Goal: Task Accomplishment & Management: Manage account settings

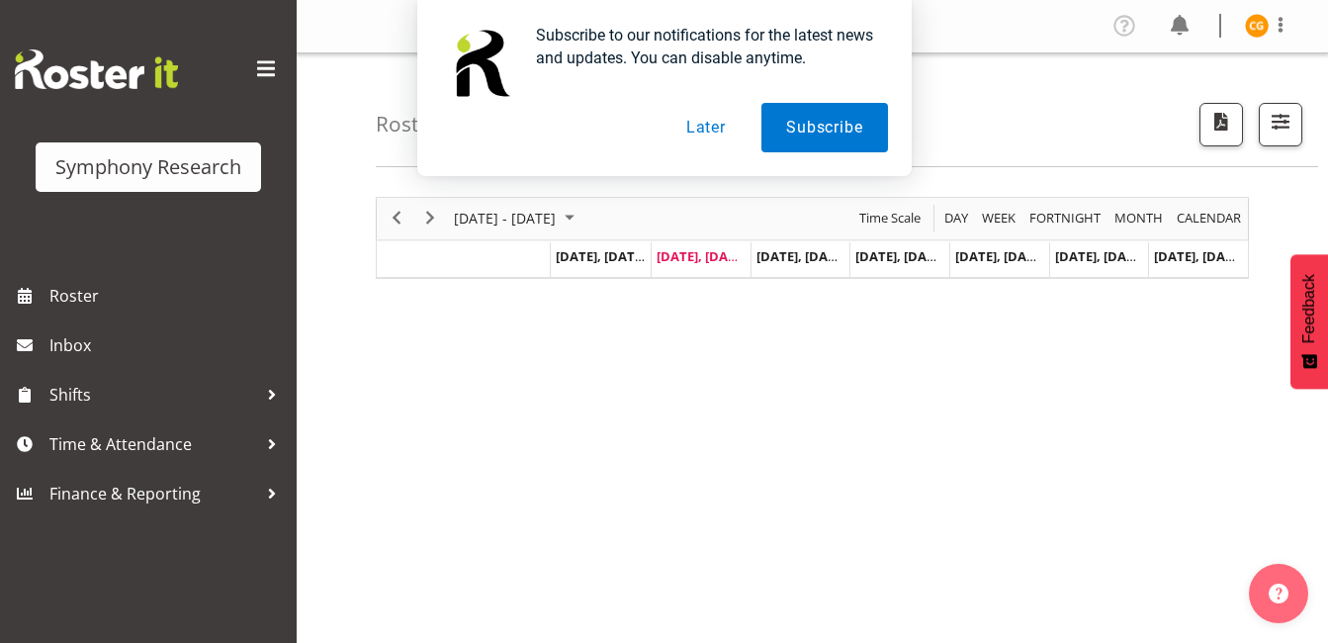
click at [700, 135] on button "Later" at bounding box center [706, 127] width 89 height 49
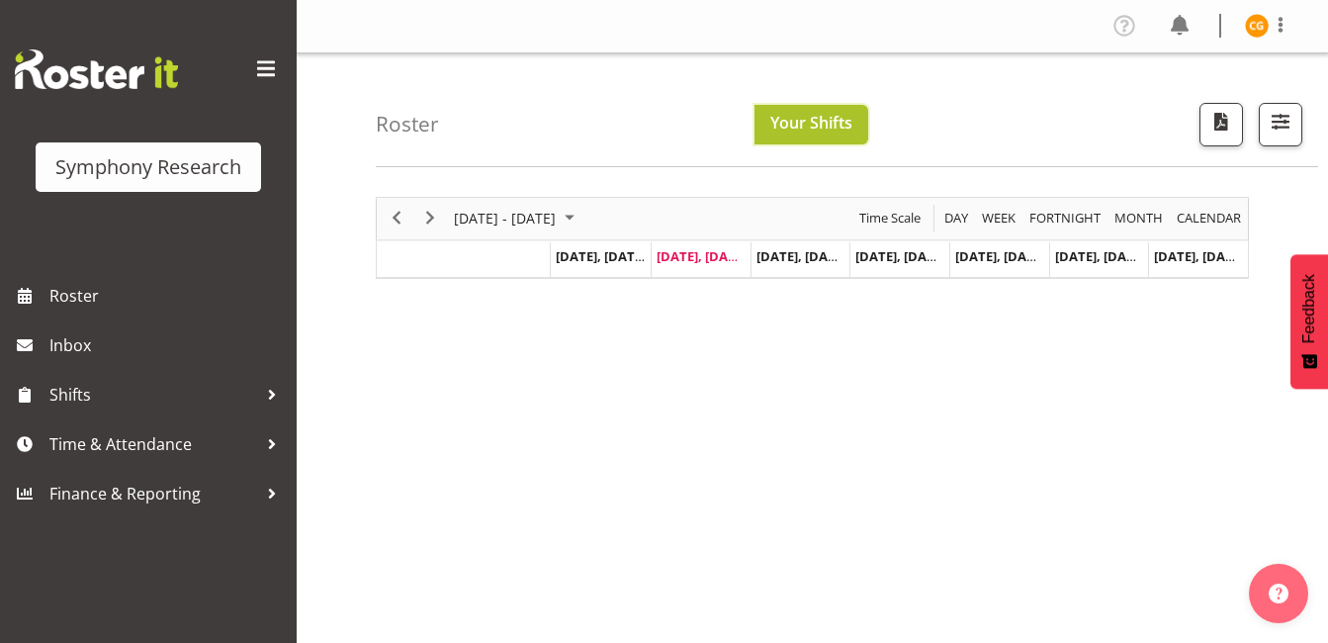
click at [820, 110] on button "Your Shifts" at bounding box center [812, 125] width 114 height 40
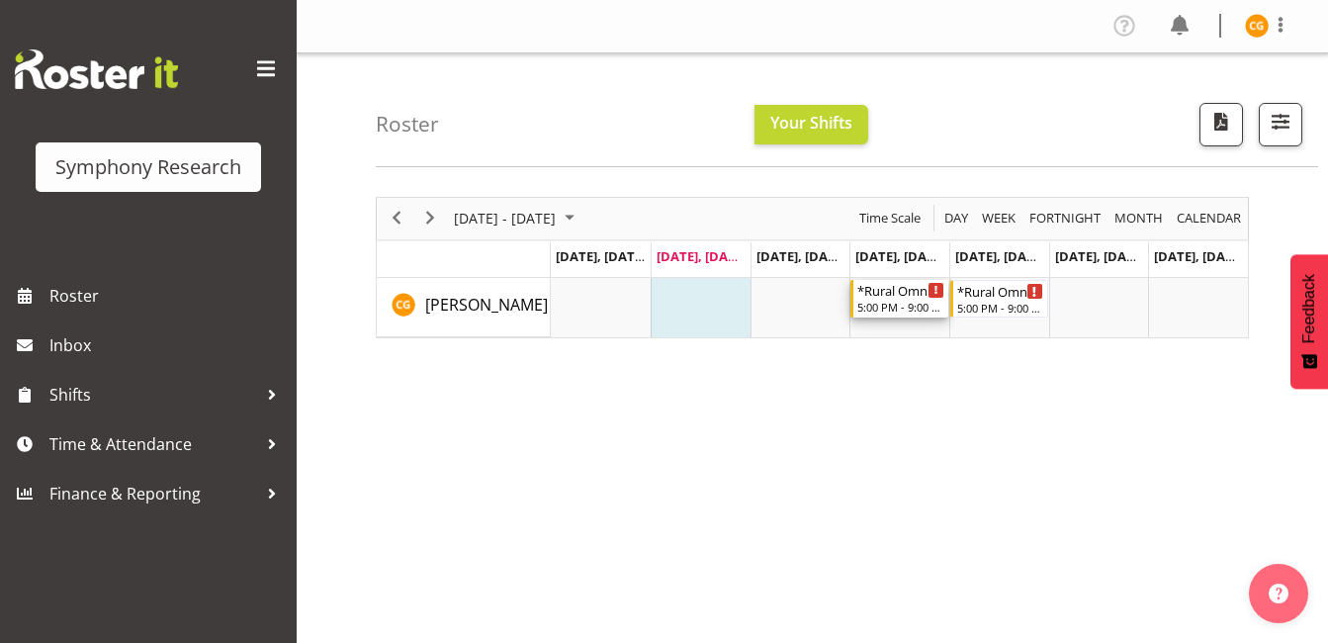
click at [923, 311] on div "5:00 PM - 9:00 PM" at bounding box center [901, 307] width 87 height 16
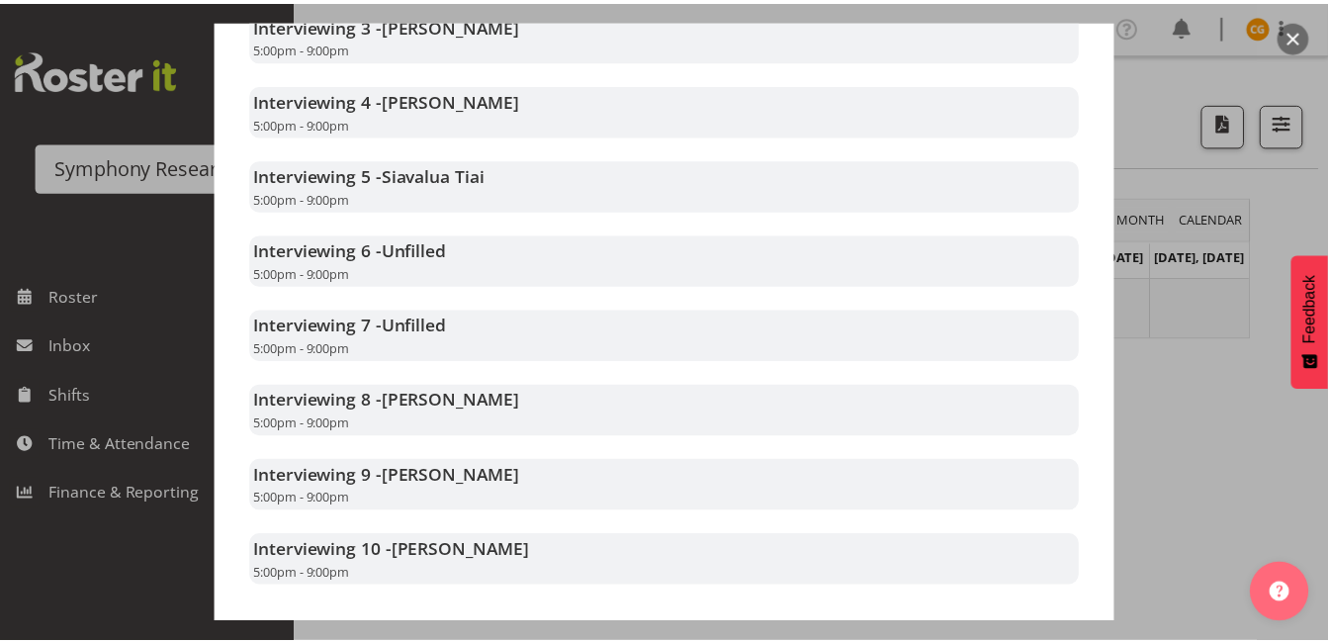
scroll to position [855, 0]
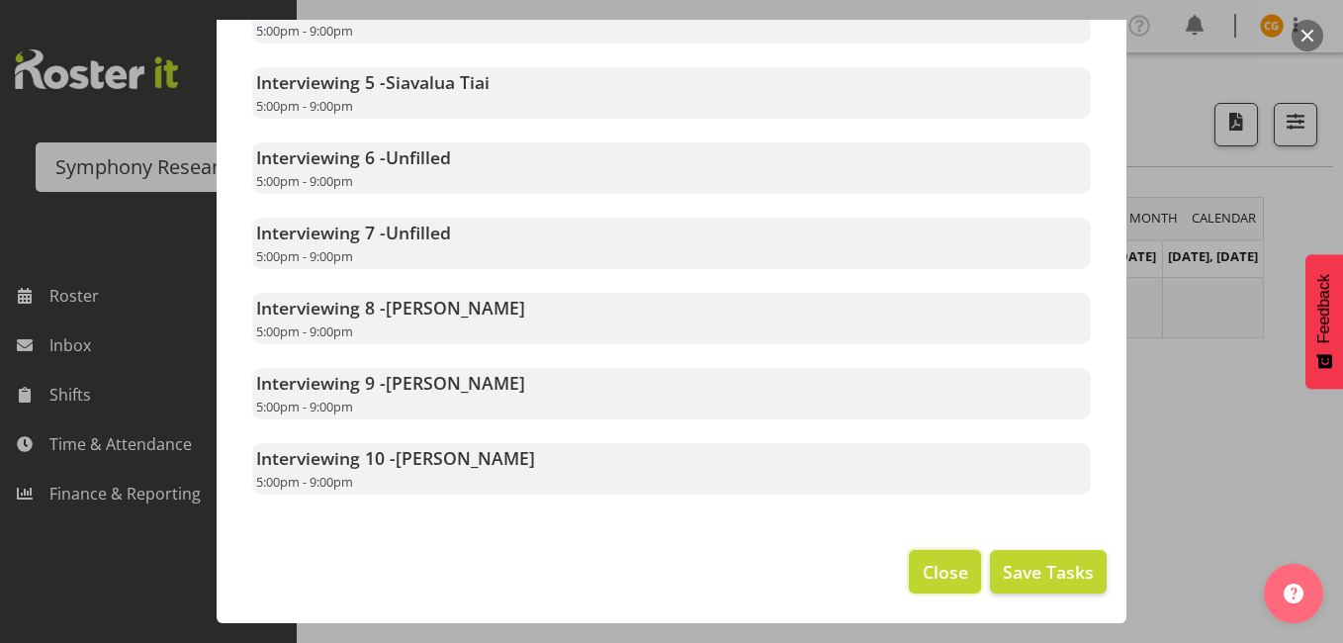
click at [923, 565] on span "Close" at bounding box center [945, 572] width 45 height 26
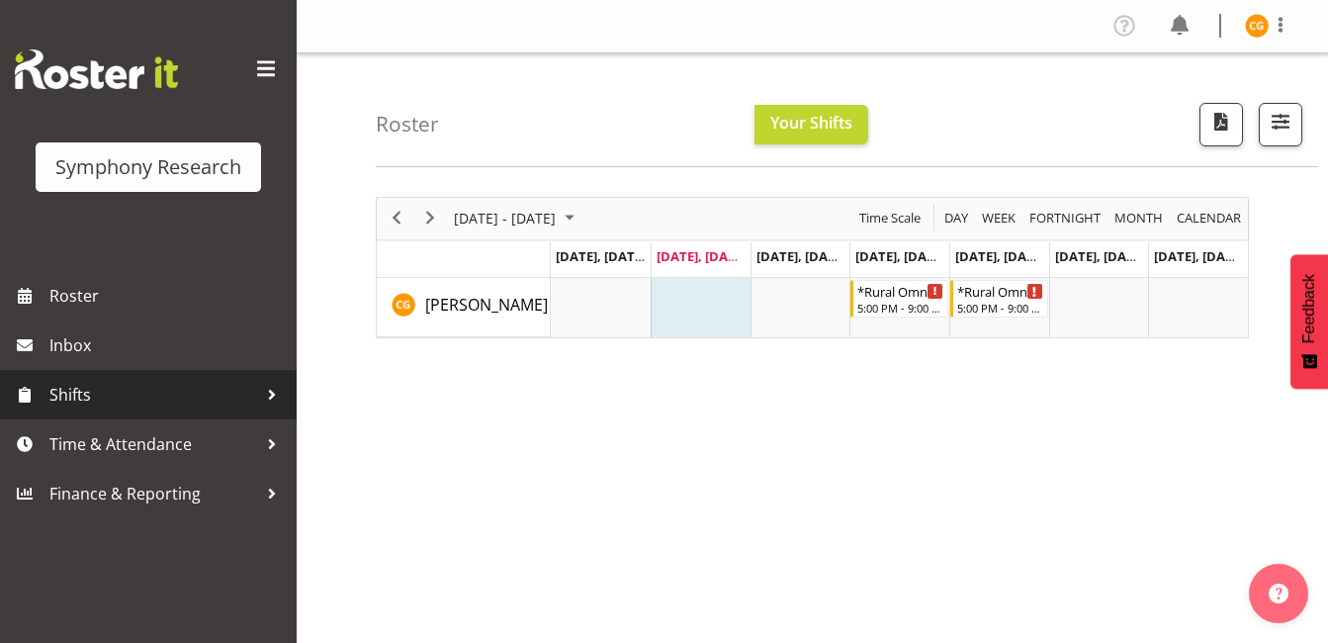
click at [200, 395] on span "Shifts" at bounding box center [153, 395] width 208 height 30
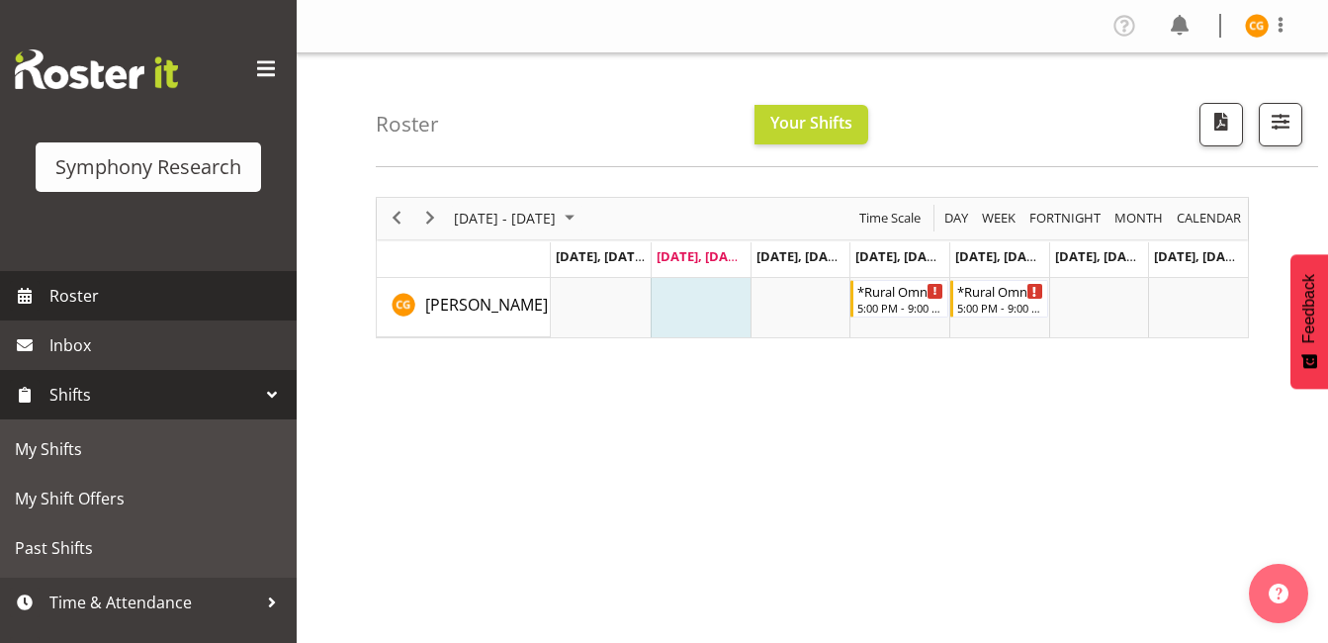
click at [213, 291] on span "Roster" at bounding box center [167, 296] width 237 height 30
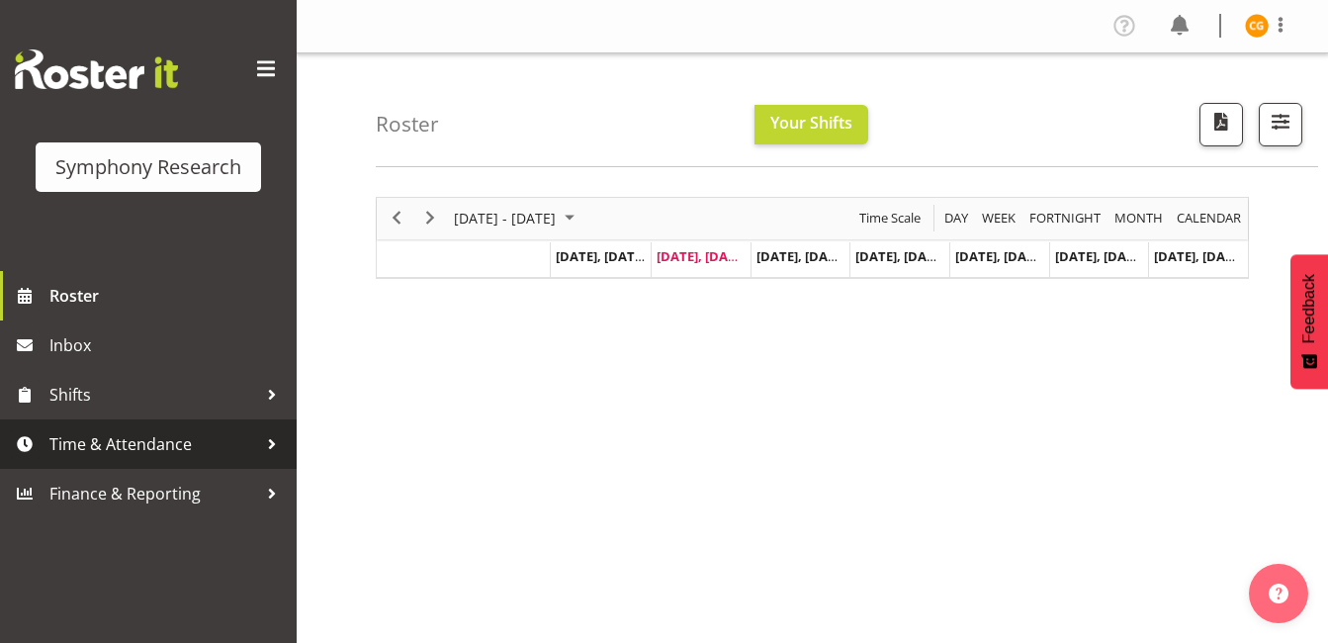
click at [193, 437] on span "Time & Attendance" at bounding box center [153, 444] width 208 height 30
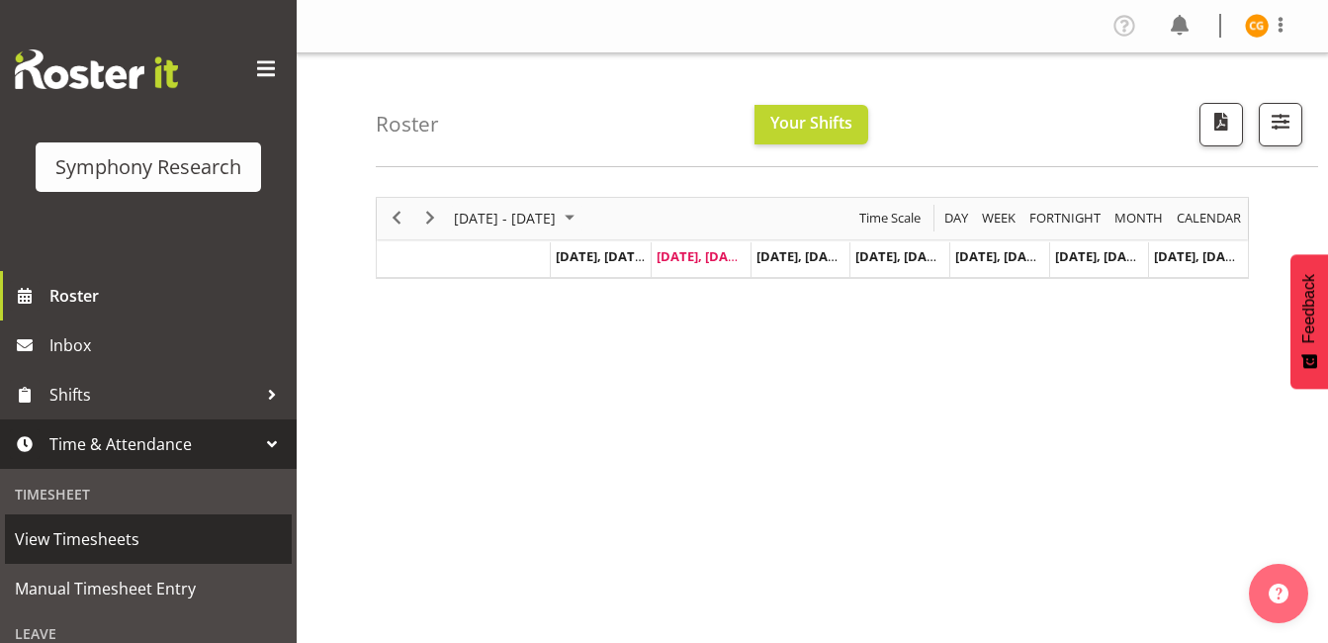
click at [132, 561] on link "View Timesheets" at bounding box center [148, 538] width 287 height 49
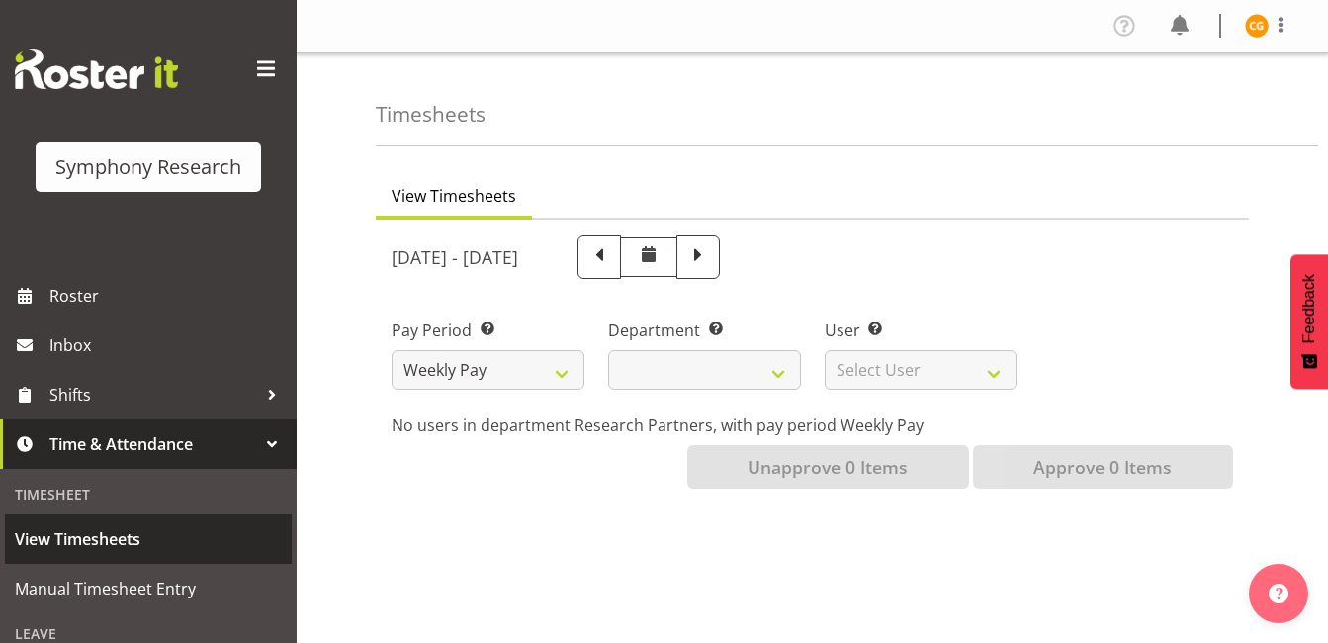
select select
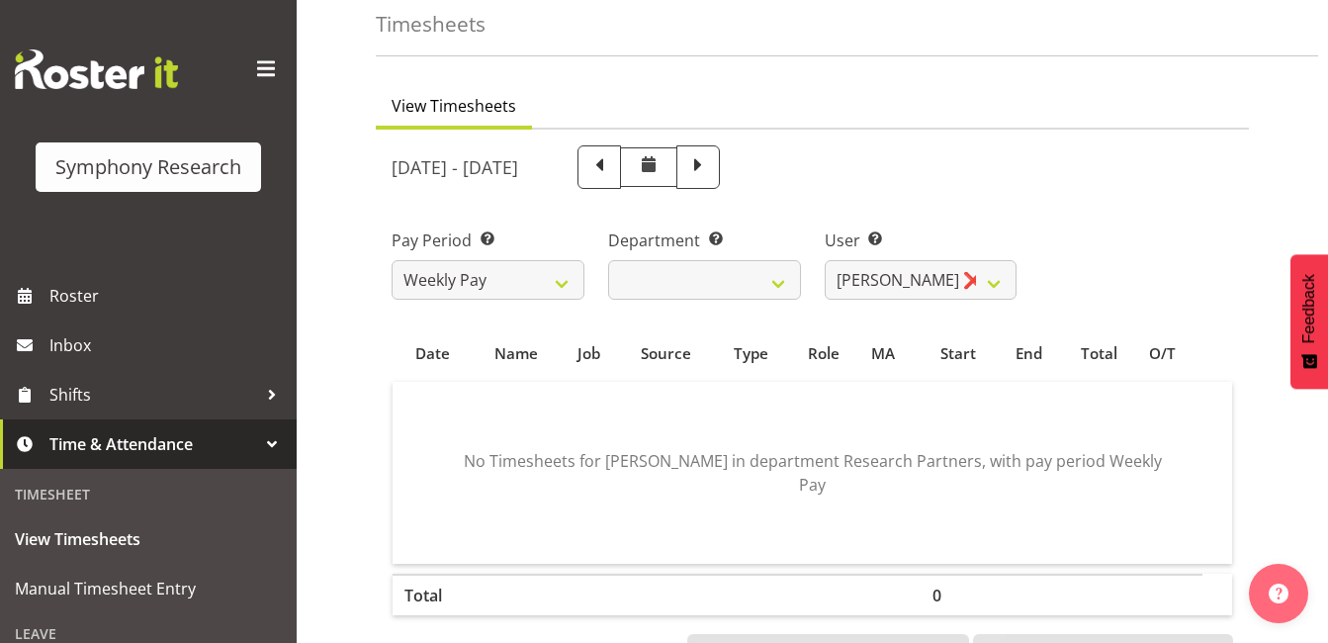
scroll to position [88, 0]
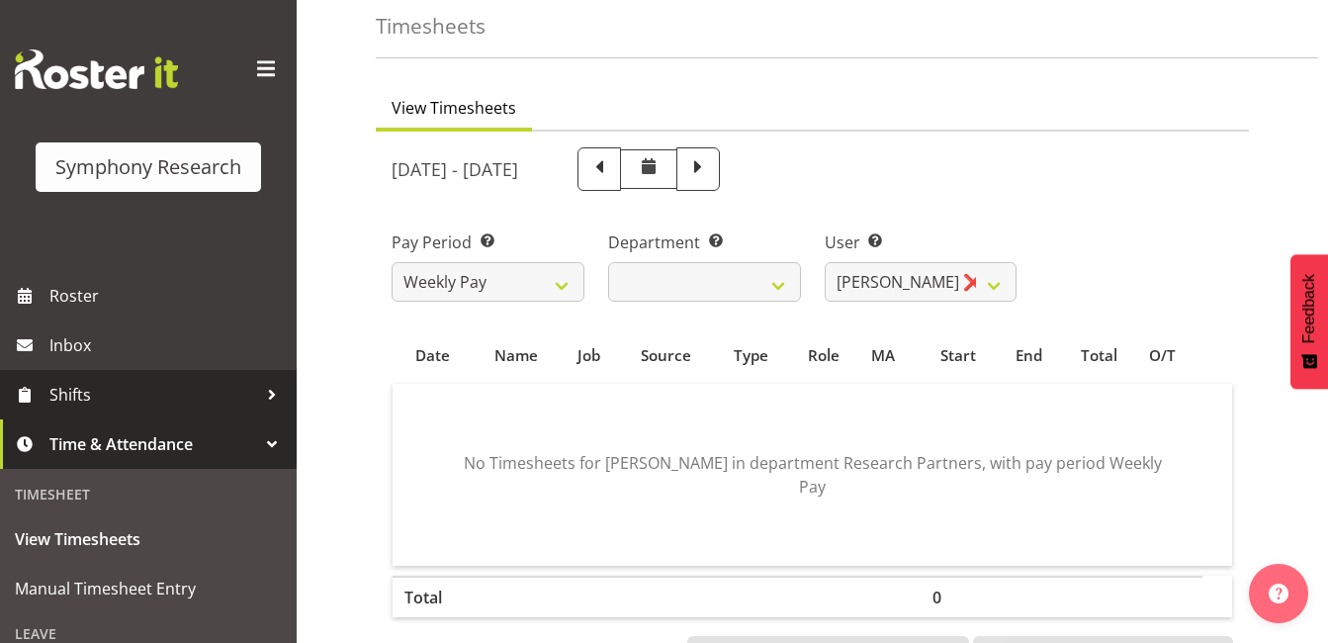
click at [184, 403] on span "Shifts" at bounding box center [153, 395] width 208 height 30
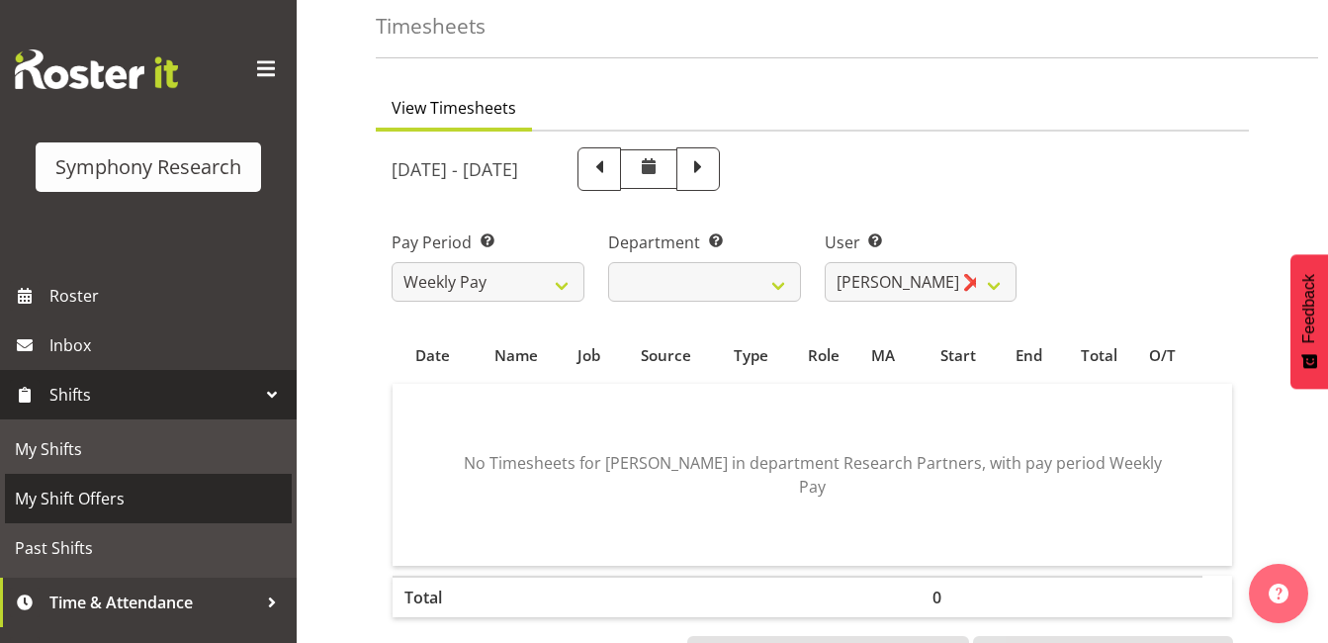
click at [148, 492] on span "My Shift Offers" at bounding box center [148, 499] width 267 height 30
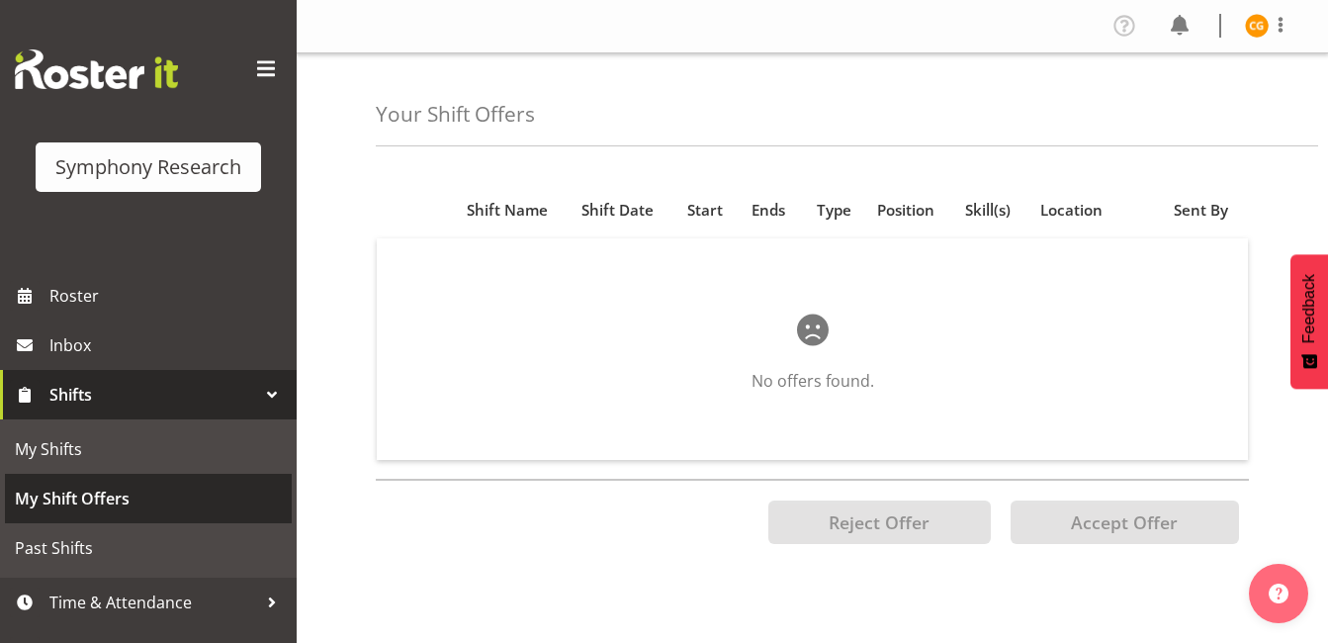
click at [140, 521] on link "My Shift Offers" at bounding box center [148, 498] width 287 height 49
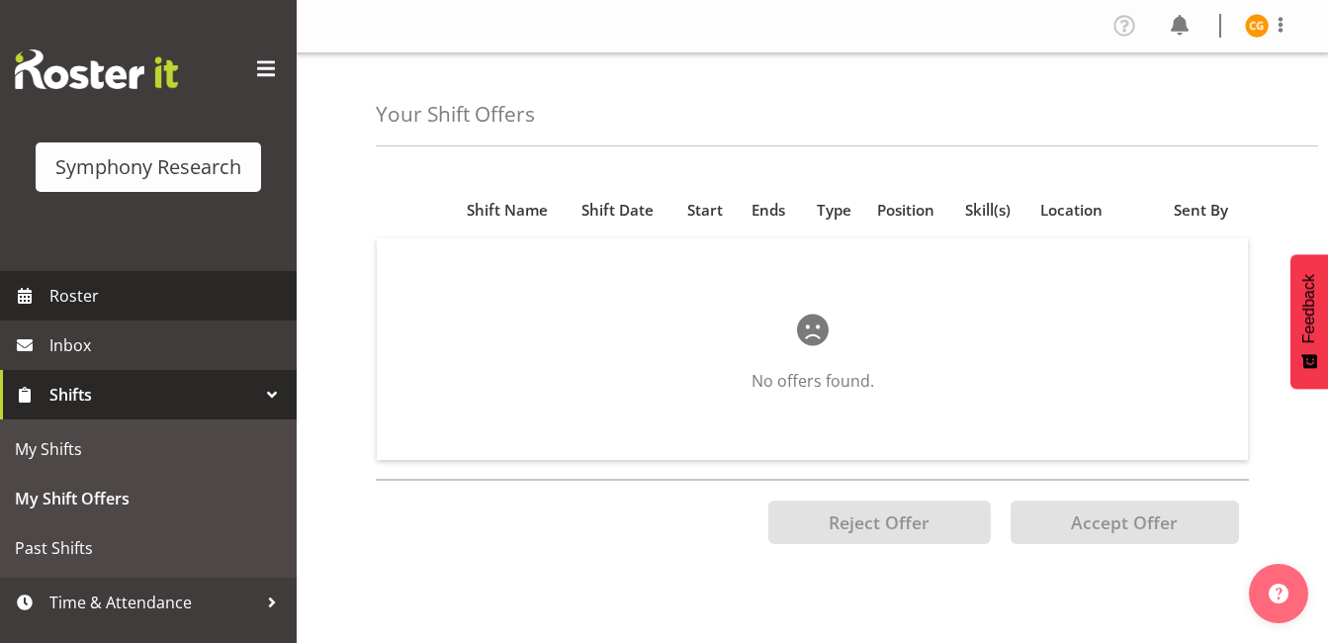
click at [163, 292] on span "Roster" at bounding box center [167, 296] width 237 height 30
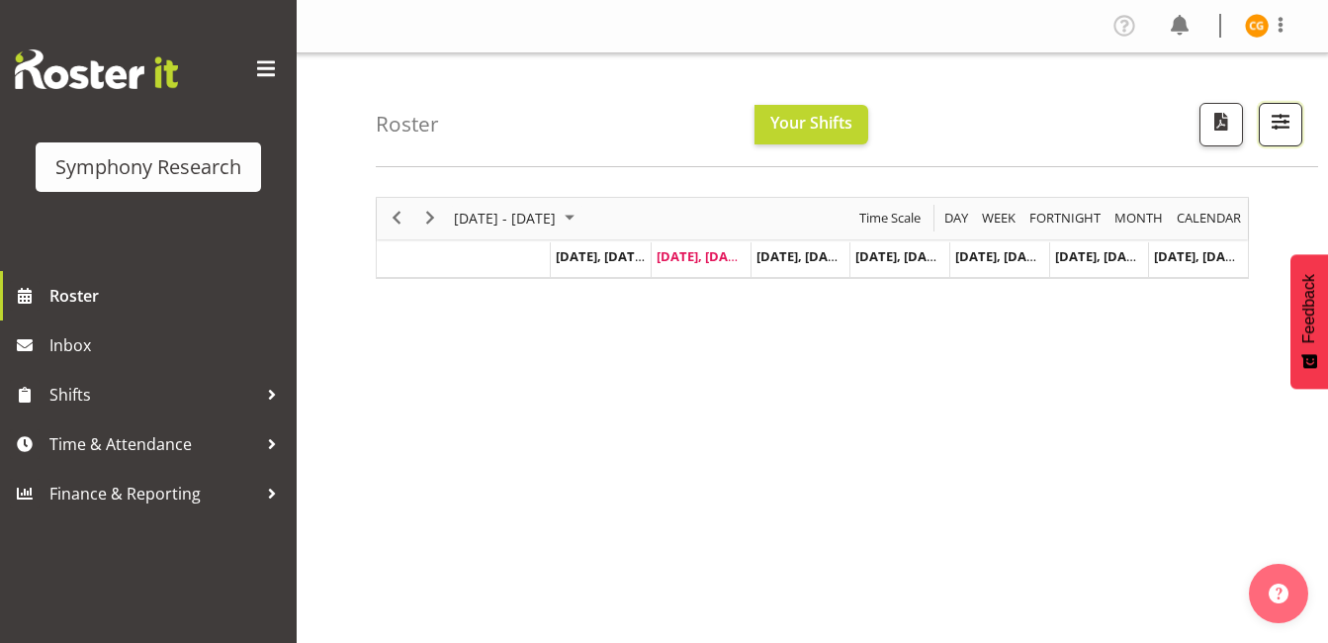
click at [1272, 109] on span "button" at bounding box center [1281, 122] width 26 height 26
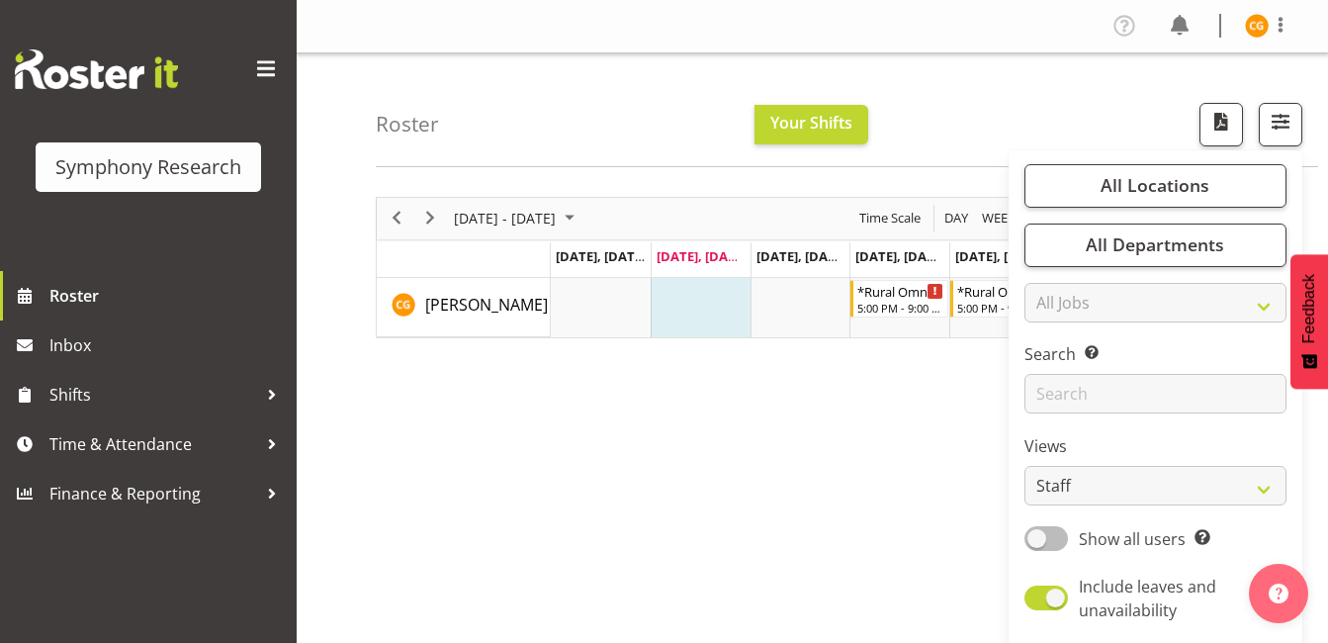
click at [1060, 530] on span at bounding box center [1047, 538] width 44 height 25
click at [1038, 532] on input "Show all users Show only rostered employees" at bounding box center [1031, 538] width 13 height 13
checkbox input "true"
click at [874, 441] on div "[DATE] - [DATE] [DATE] Day Week Fortnight Month calendar Month Agenda Time Scal…" at bounding box center [852, 577] width 953 height 791
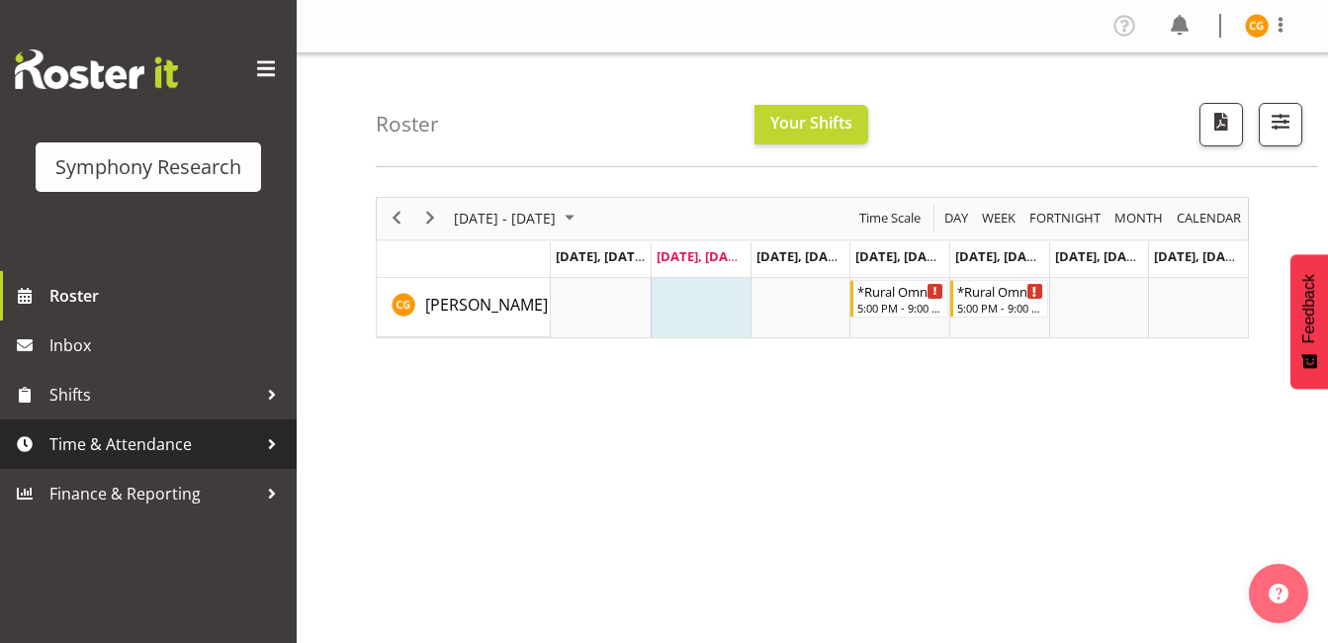
click at [193, 452] on span "Time & Attendance" at bounding box center [153, 444] width 208 height 30
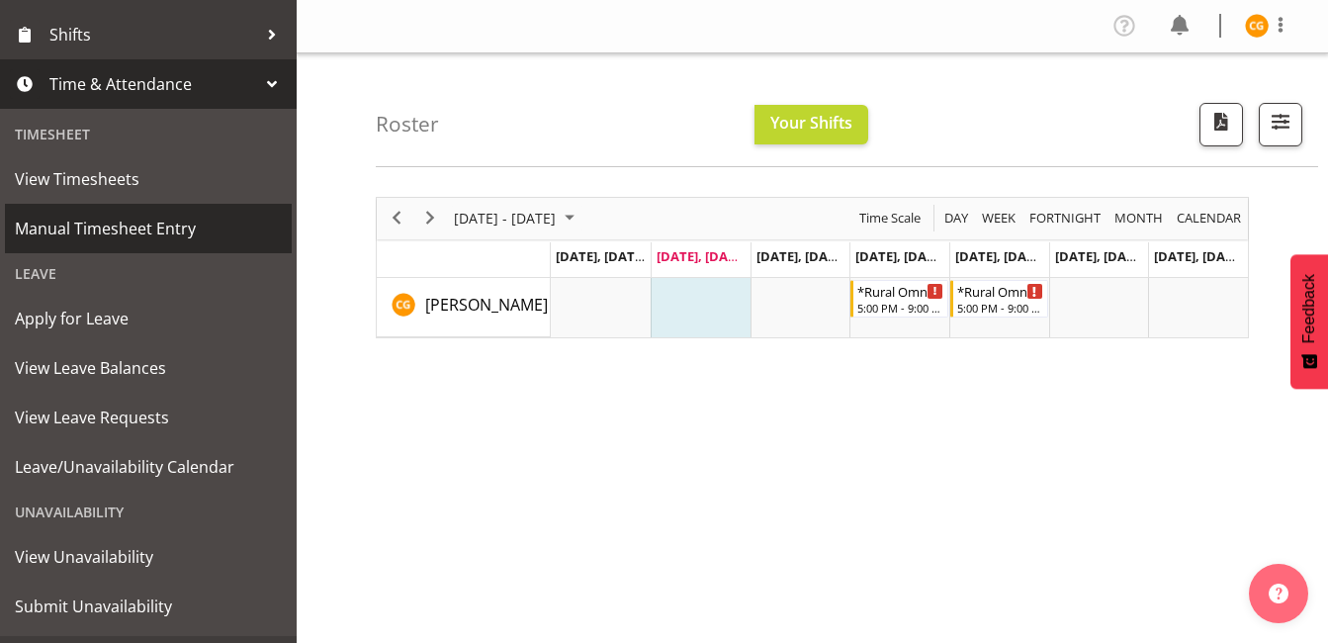
scroll to position [361, 0]
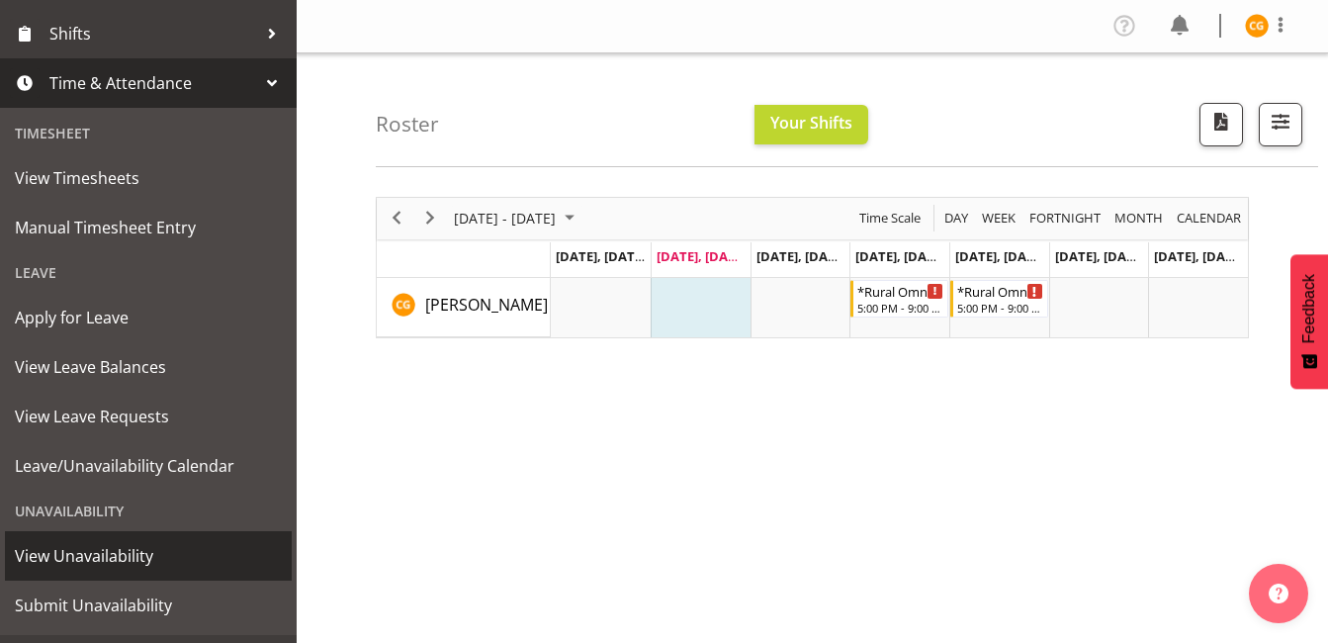
click at [132, 556] on span "View Unavailability" at bounding box center [148, 556] width 267 height 30
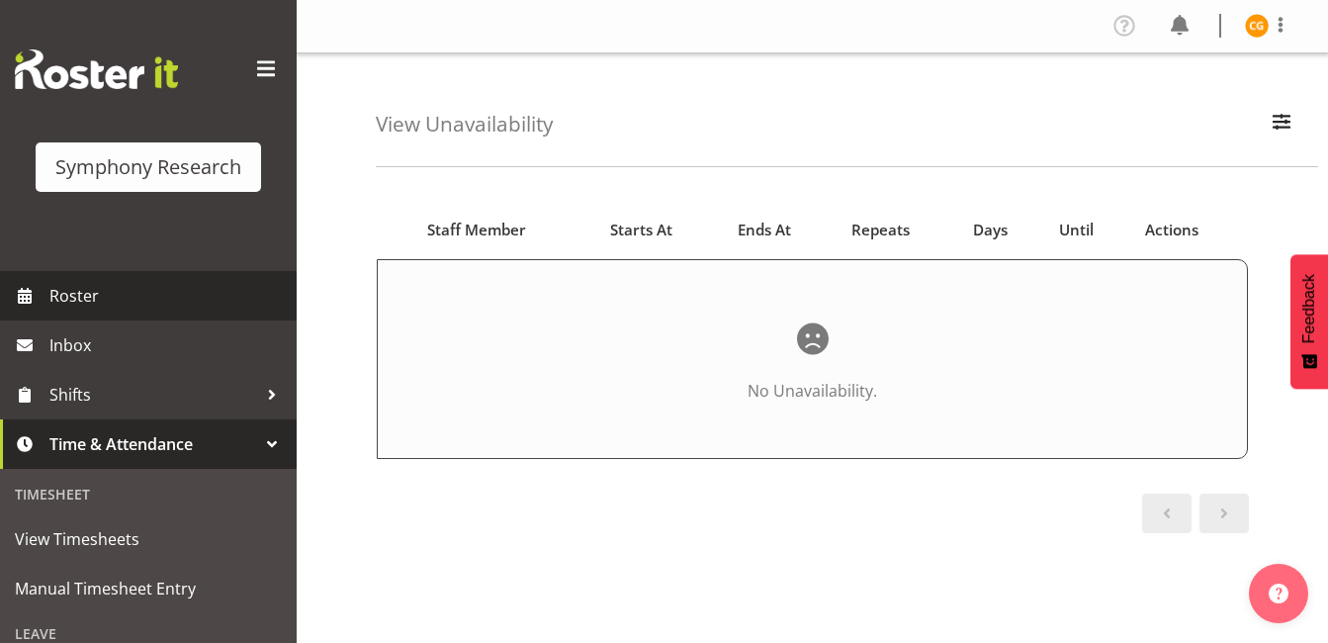
click at [179, 317] on link "Roster" at bounding box center [148, 295] width 297 height 49
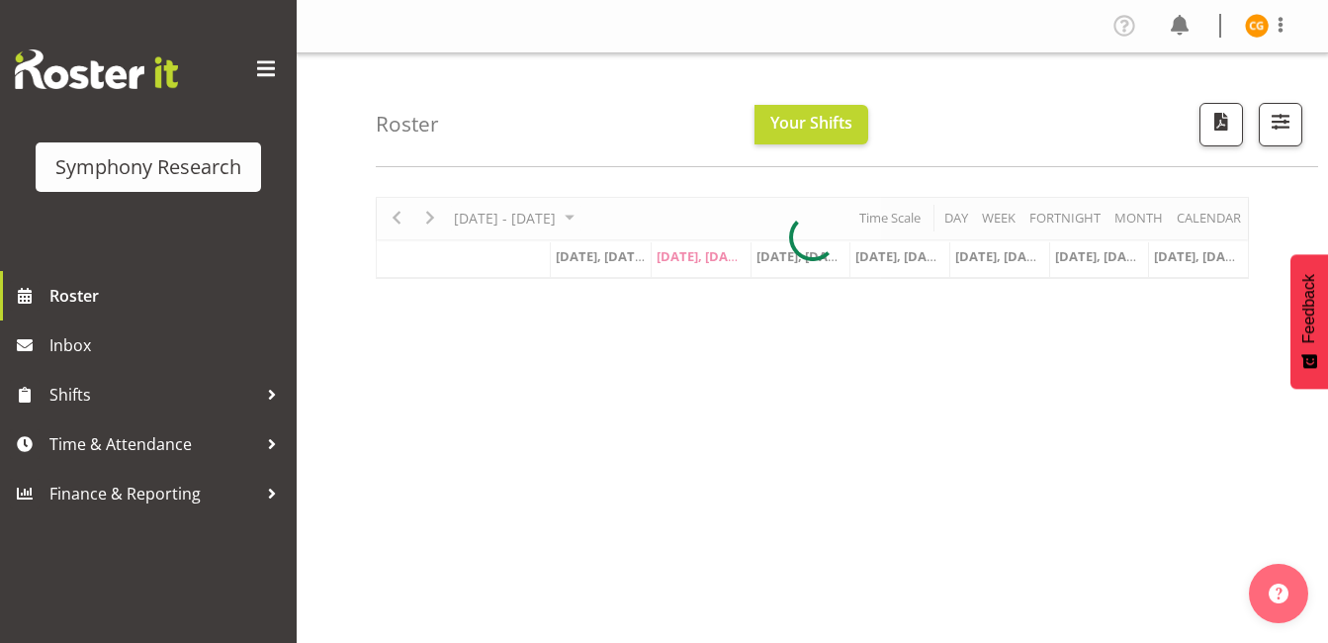
click at [263, 56] on span at bounding box center [266, 69] width 32 height 32
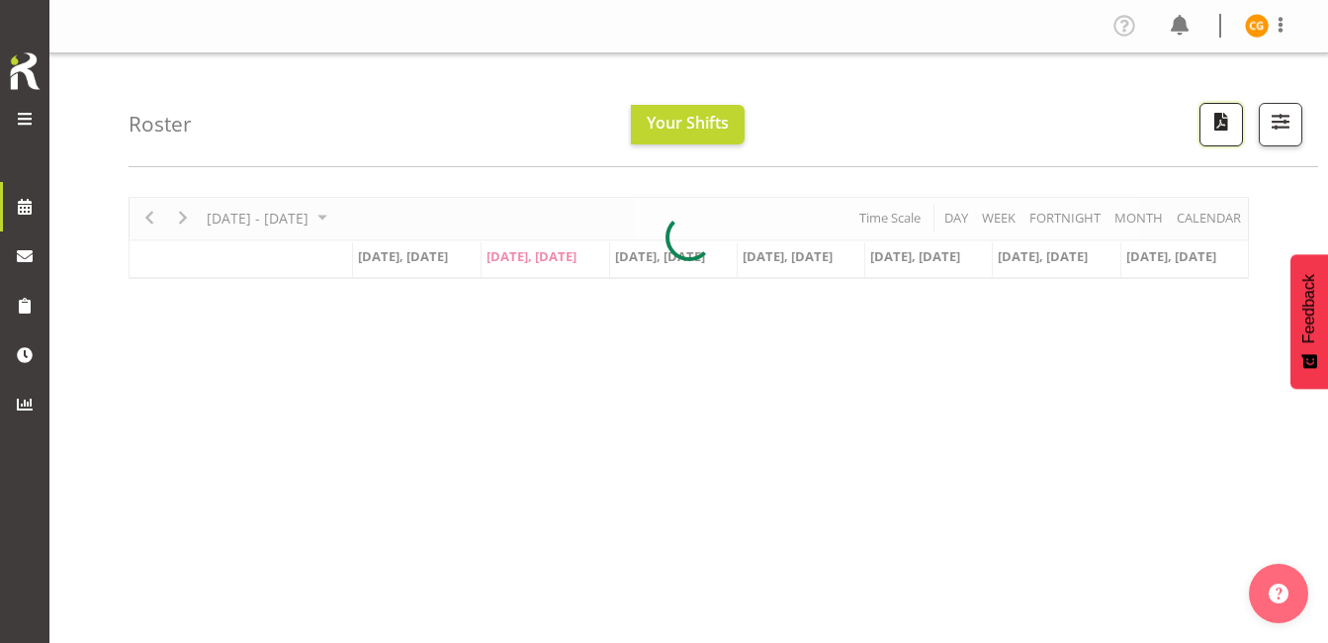
click at [1227, 116] on span "button" at bounding box center [1222, 122] width 26 height 26
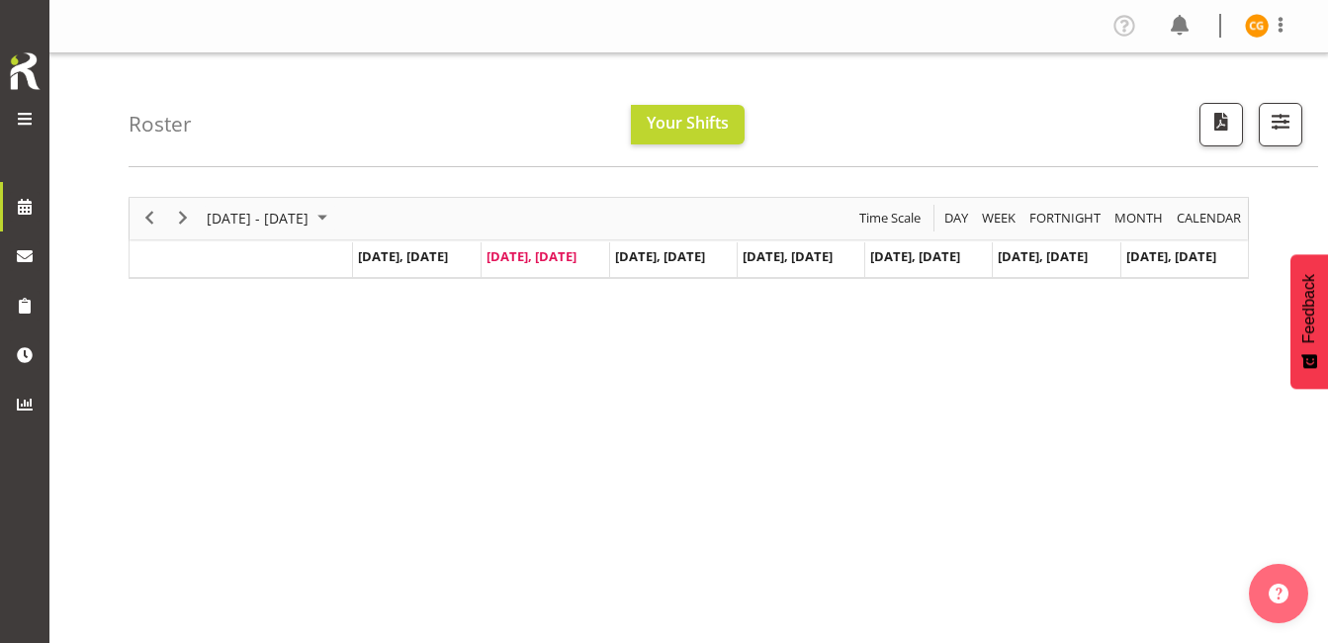
click at [1182, 267] on td "[DATE], [DATE]" at bounding box center [1185, 260] width 128 height 36
click at [1275, 116] on span "button" at bounding box center [1281, 122] width 26 height 26
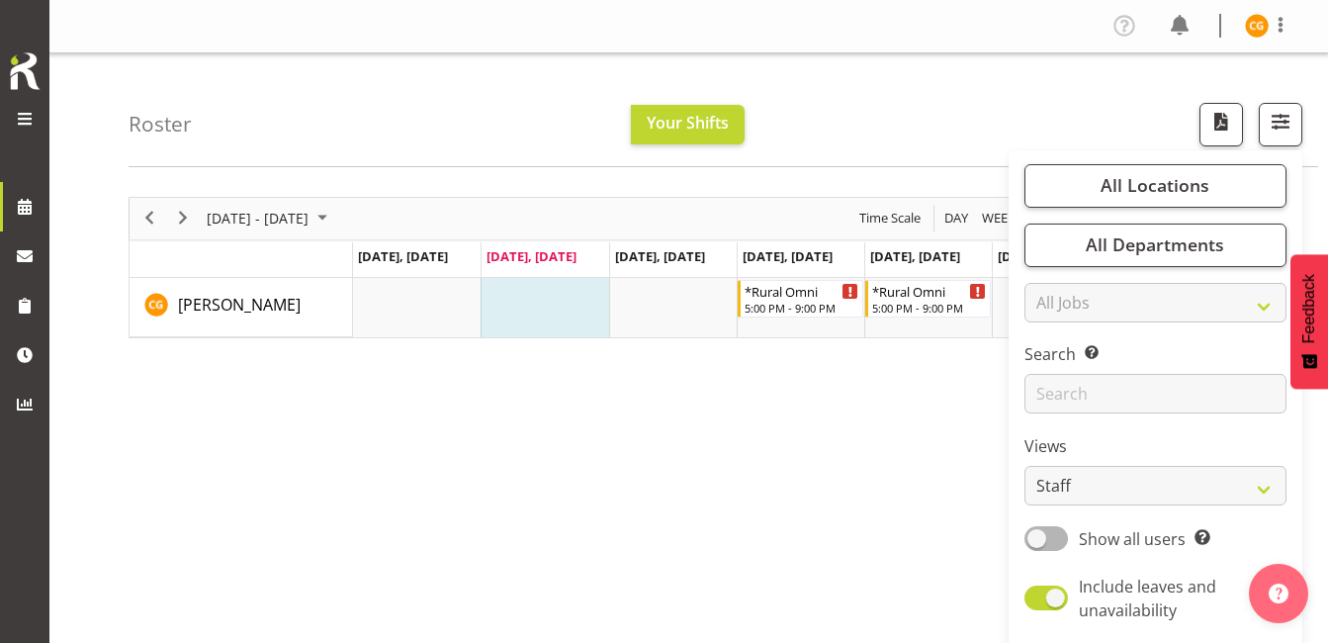
click at [860, 466] on div "[DATE] - [DATE] [DATE] Day Week Fortnight Month calendar Month Agenda Time Scal…" at bounding box center [729, 577] width 1200 height 791
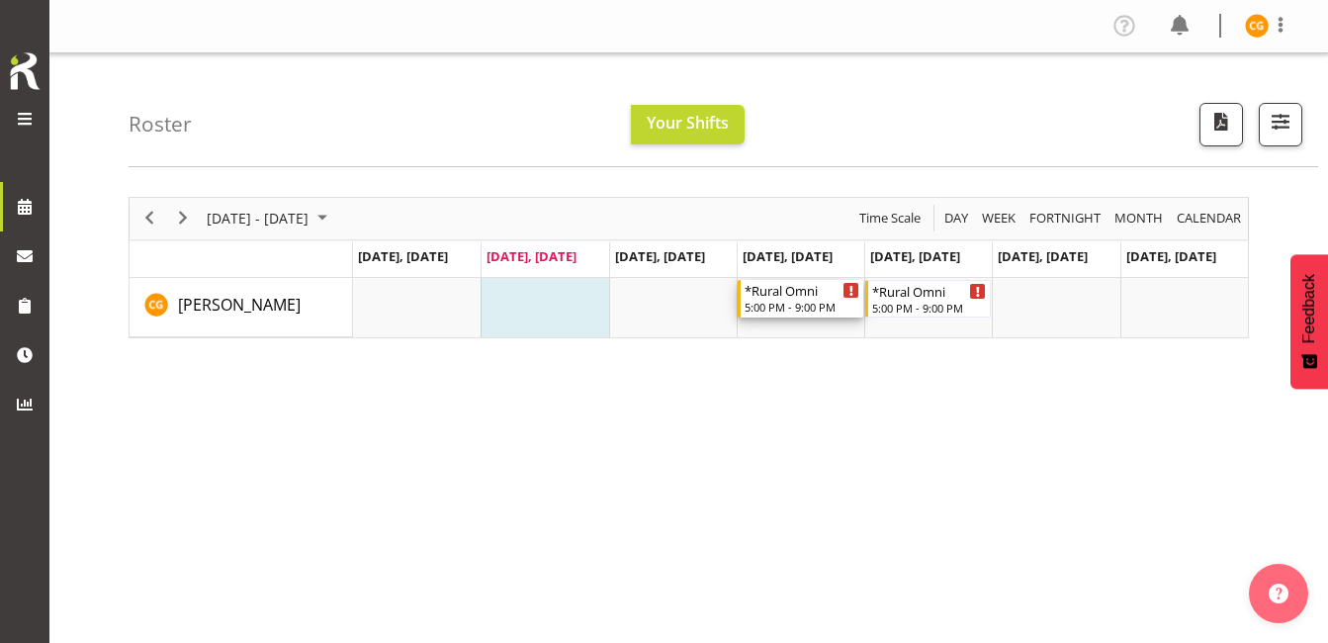
click at [854, 288] on div "Timeline Week of August 26, 2025" at bounding box center [851, 290] width 15 height 15
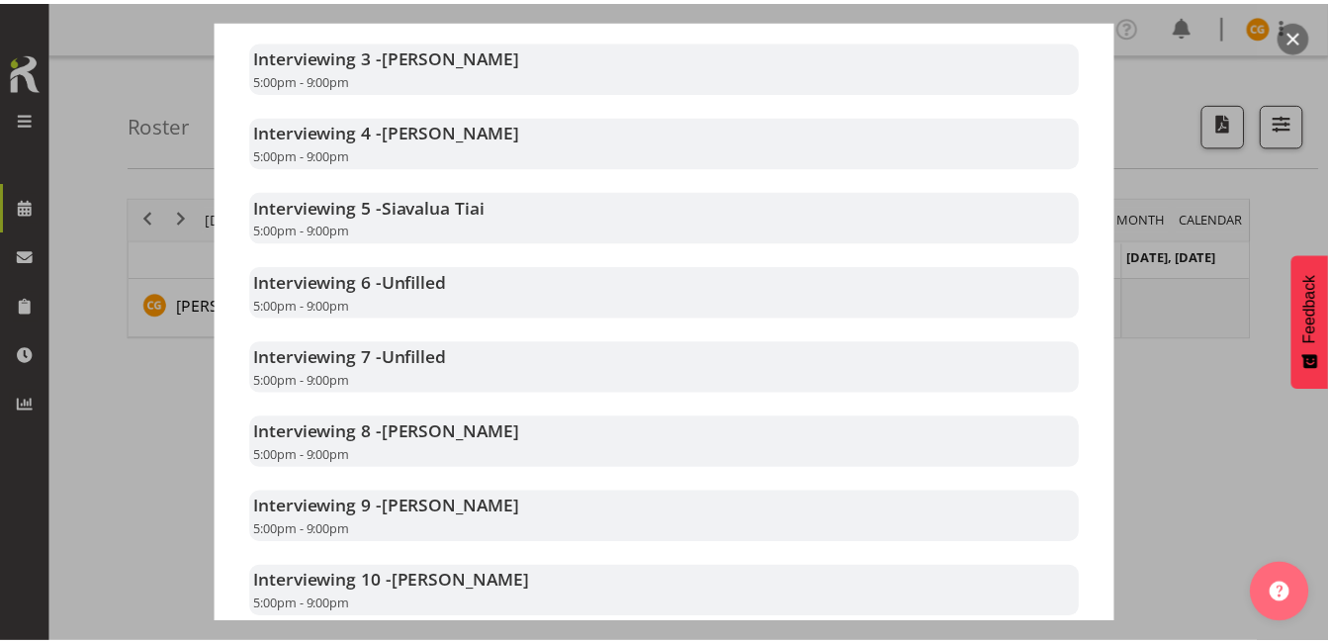
scroll to position [855, 0]
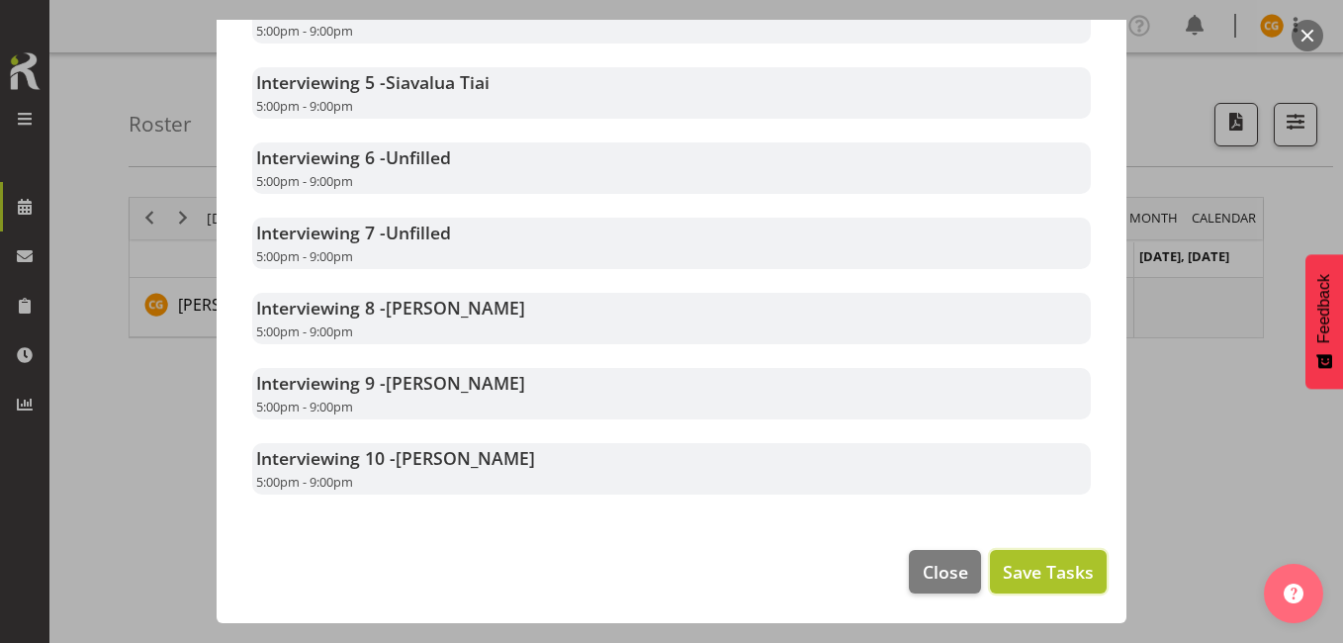
click at [1033, 574] on span "Save Tasks" at bounding box center [1048, 572] width 91 height 26
click at [1312, 40] on button "button" at bounding box center [1308, 36] width 32 height 32
